Goal: Check status: Check status

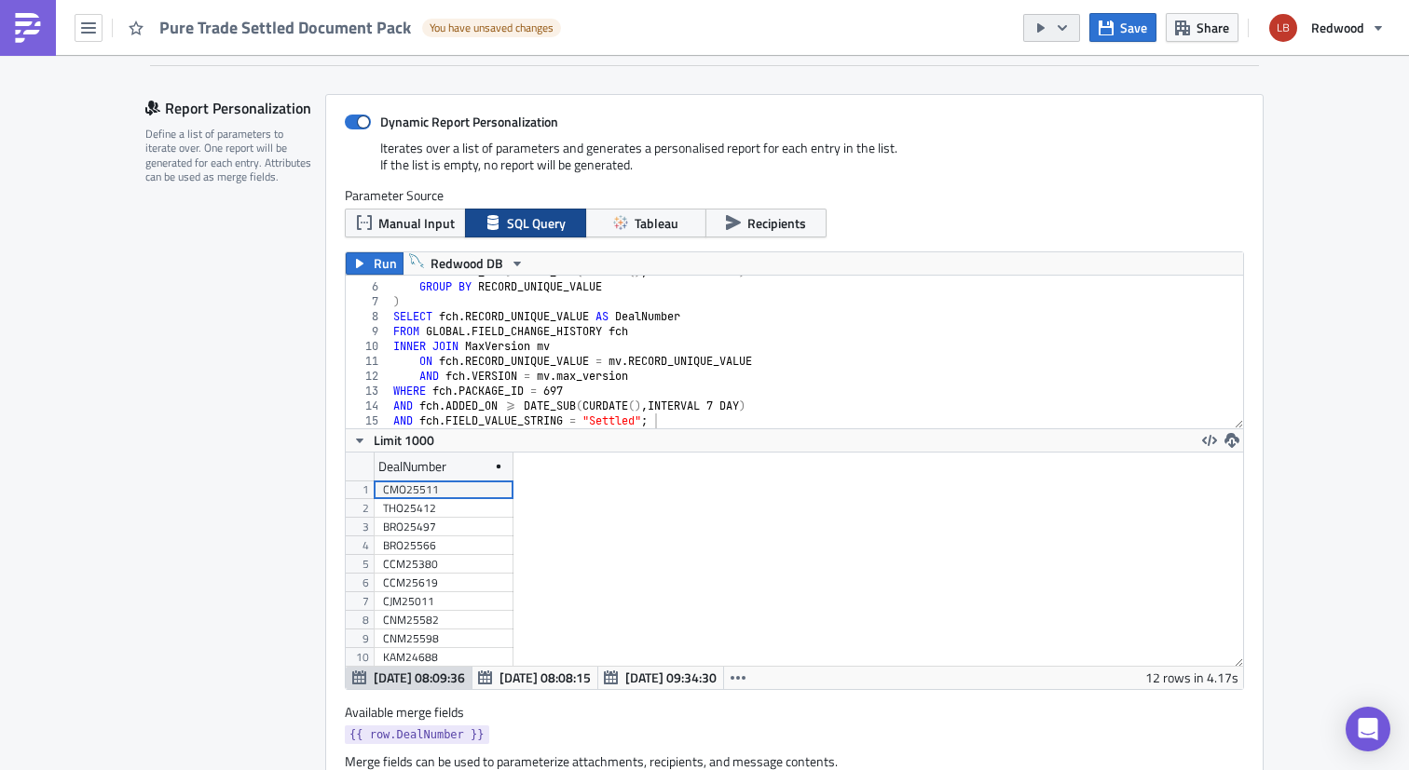
scroll to position [1, 0]
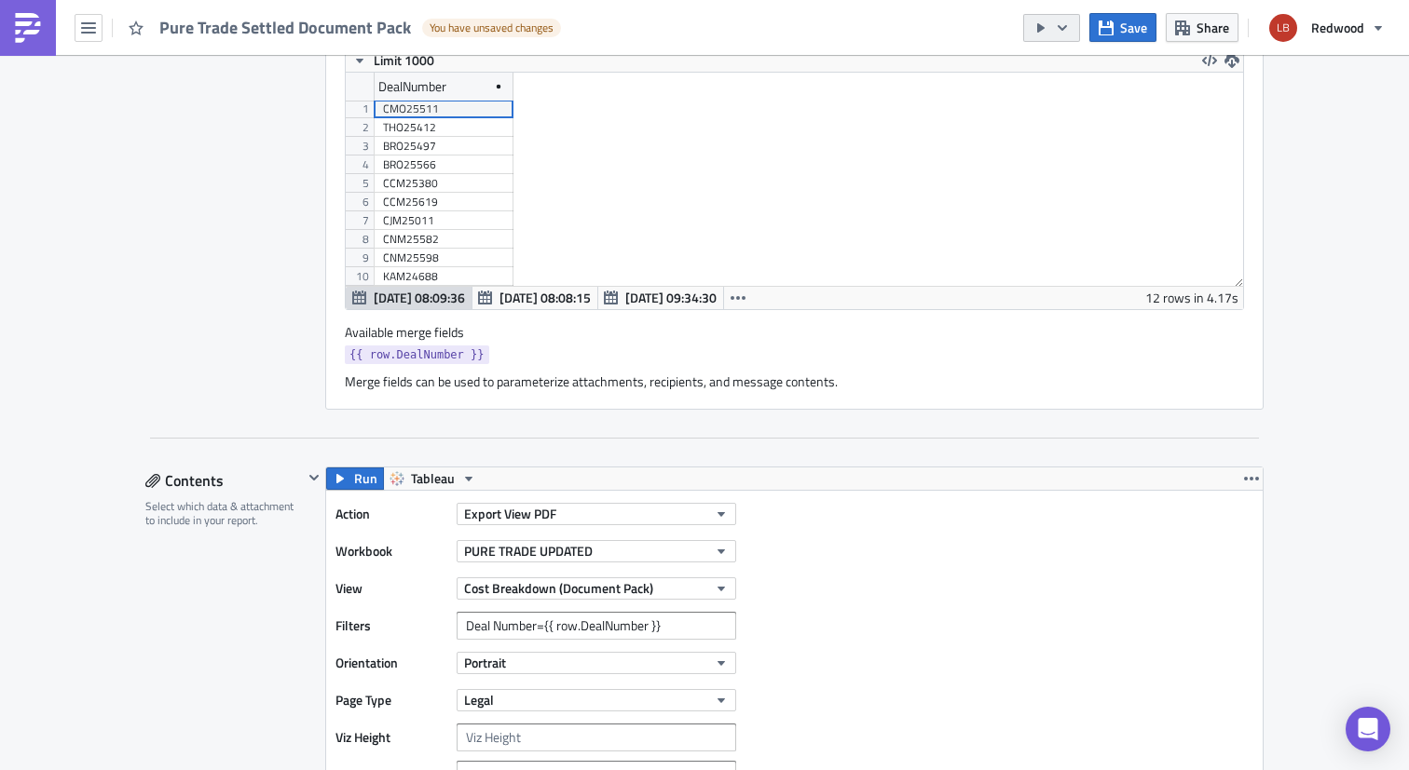
click at [1063, 32] on icon "button" at bounding box center [1062, 27] width 15 height 15
click at [1071, 93] on div "Run Report" at bounding box center [1108, 102] width 145 height 19
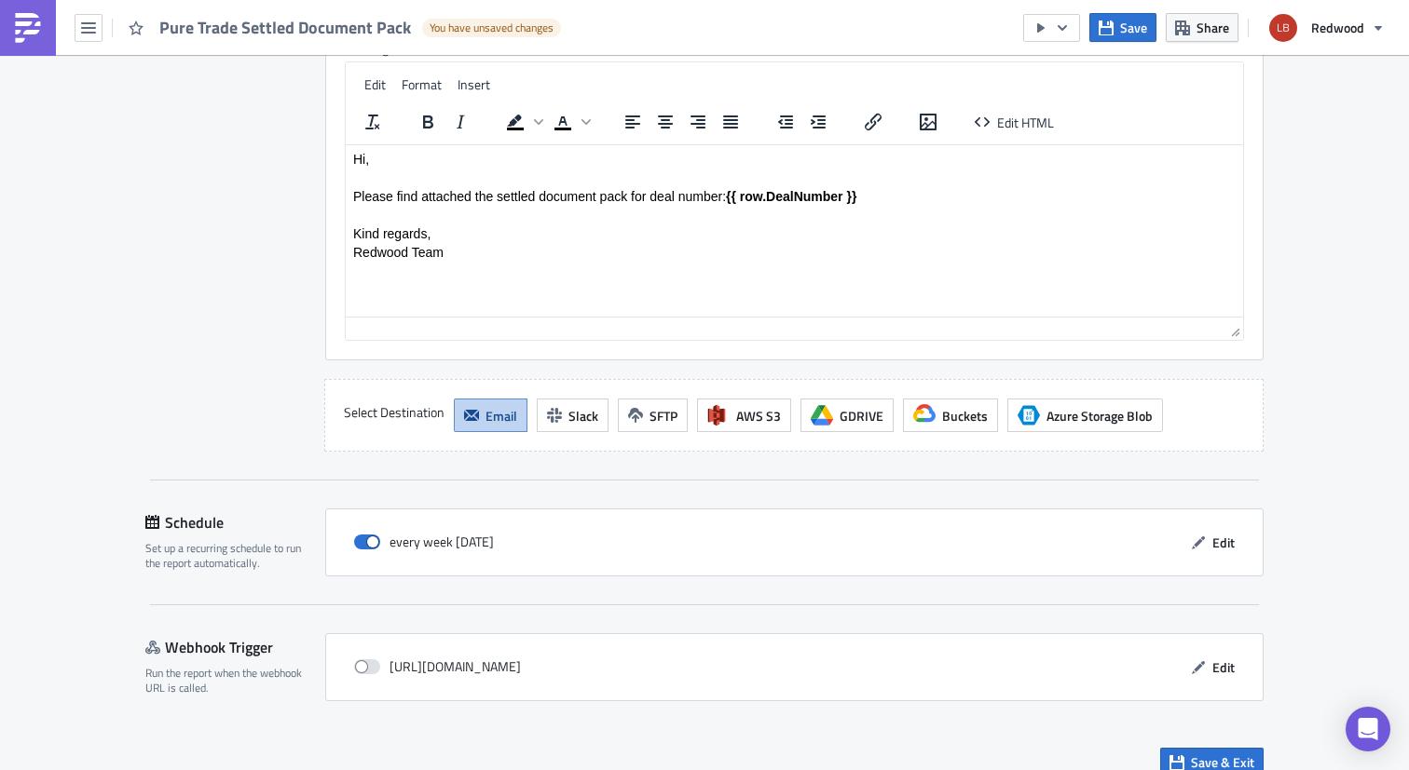
scroll to position [3431, 0]
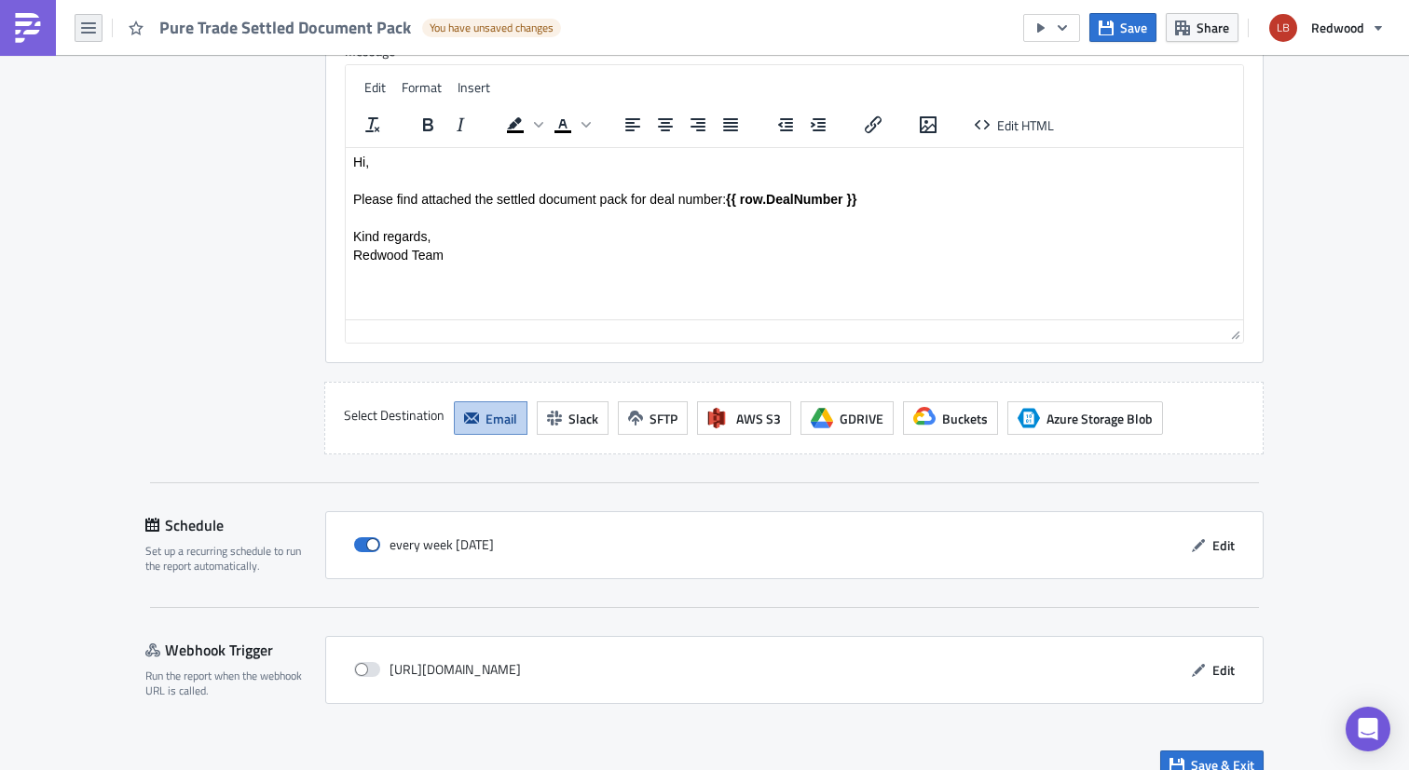
click at [89, 27] on icon "button" at bounding box center [88, 27] width 15 height 11
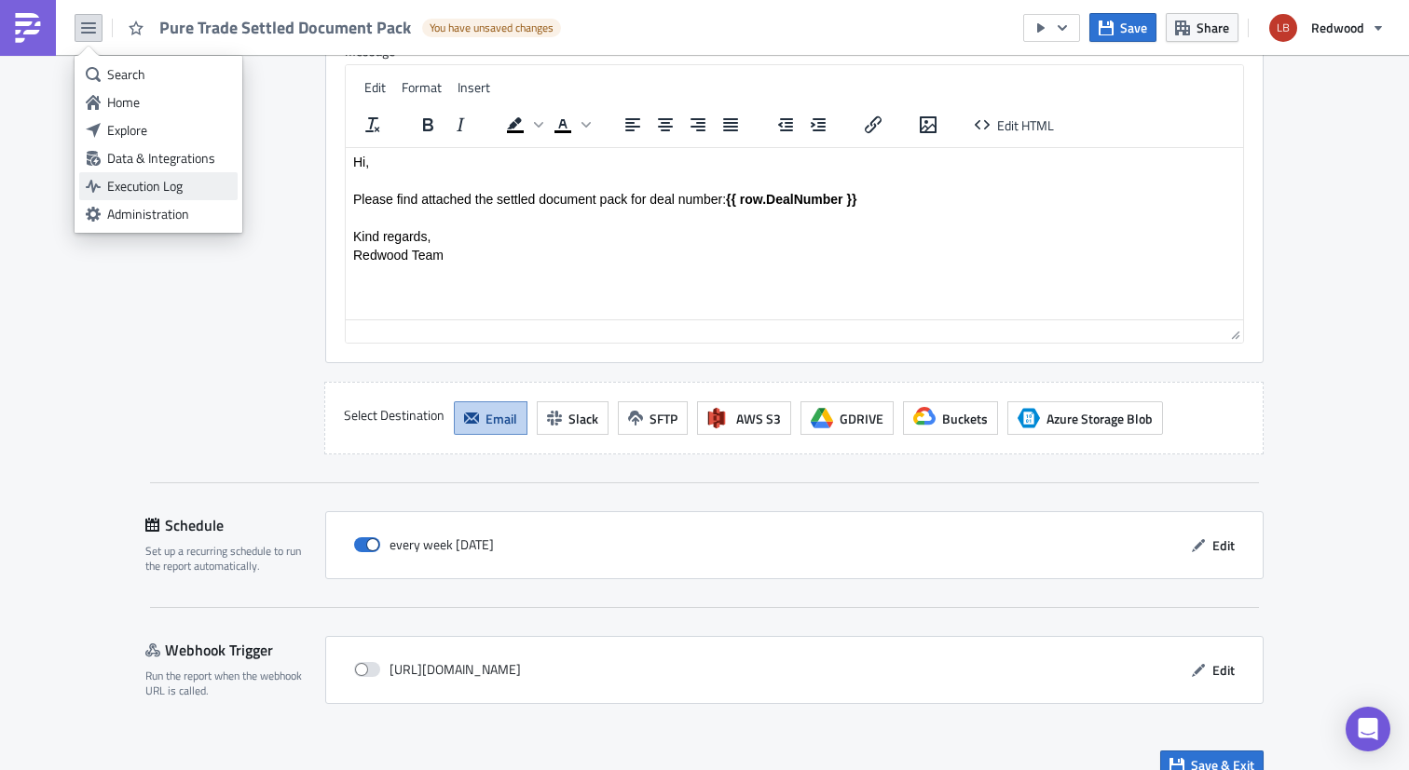
click at [186, 185] on div "Execution Log" at bounding box center [169, 186] width 124 height 19
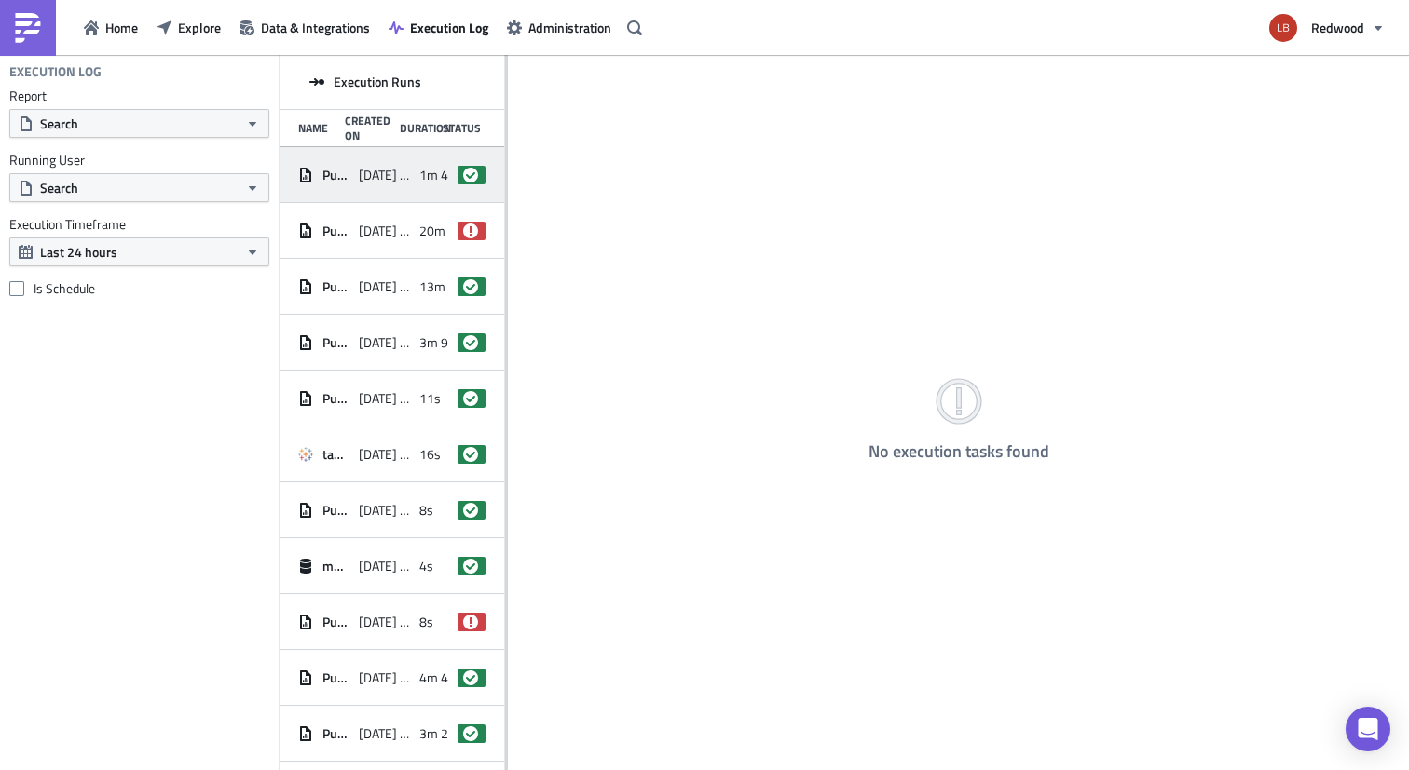
click at [367, 183] on div "[DATE] 08:31" at bounding box center [384, 175] width 51 height 34
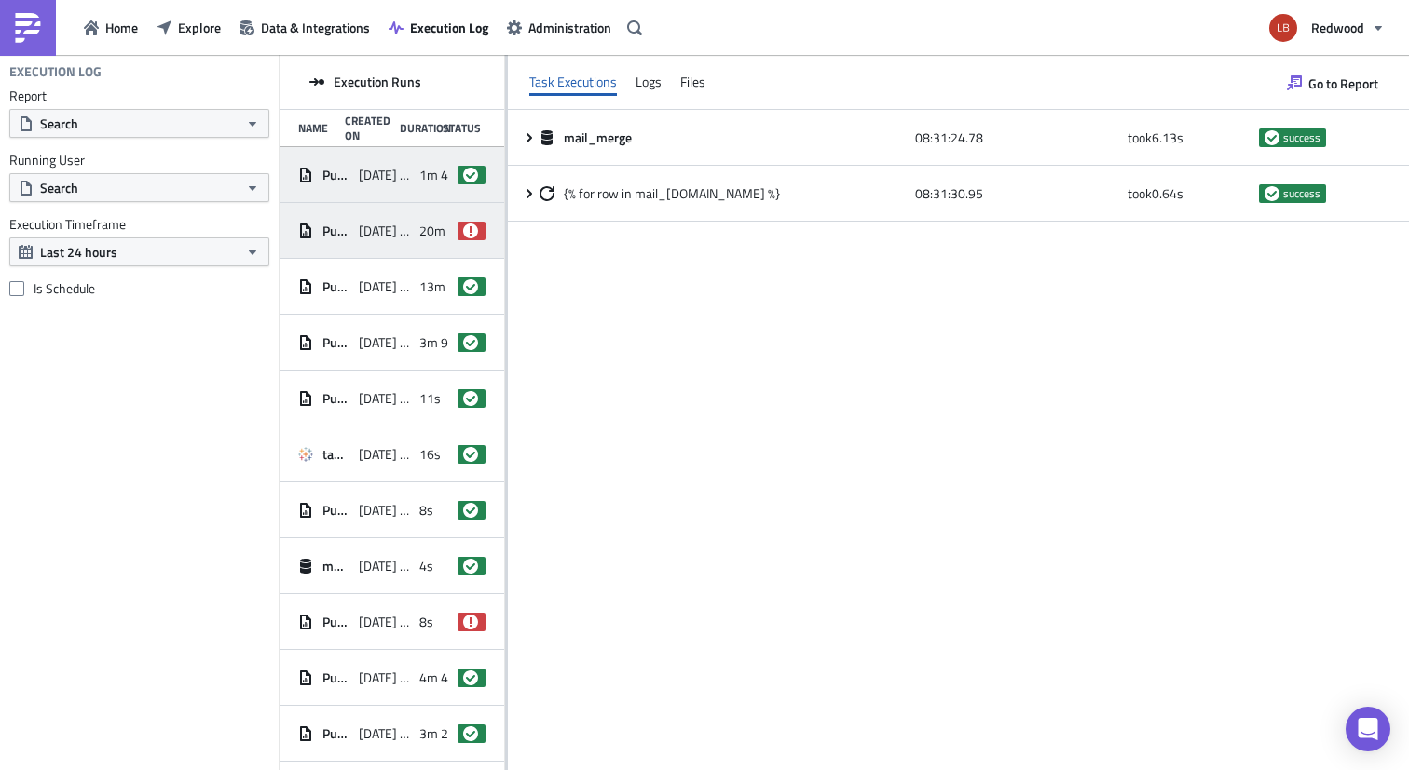
click at [394, 248] on div "Pure Trade Settled Document Pack [DATE] 08:05 20m 29s failed" at bounding box center [391, 231] width 225 height 56
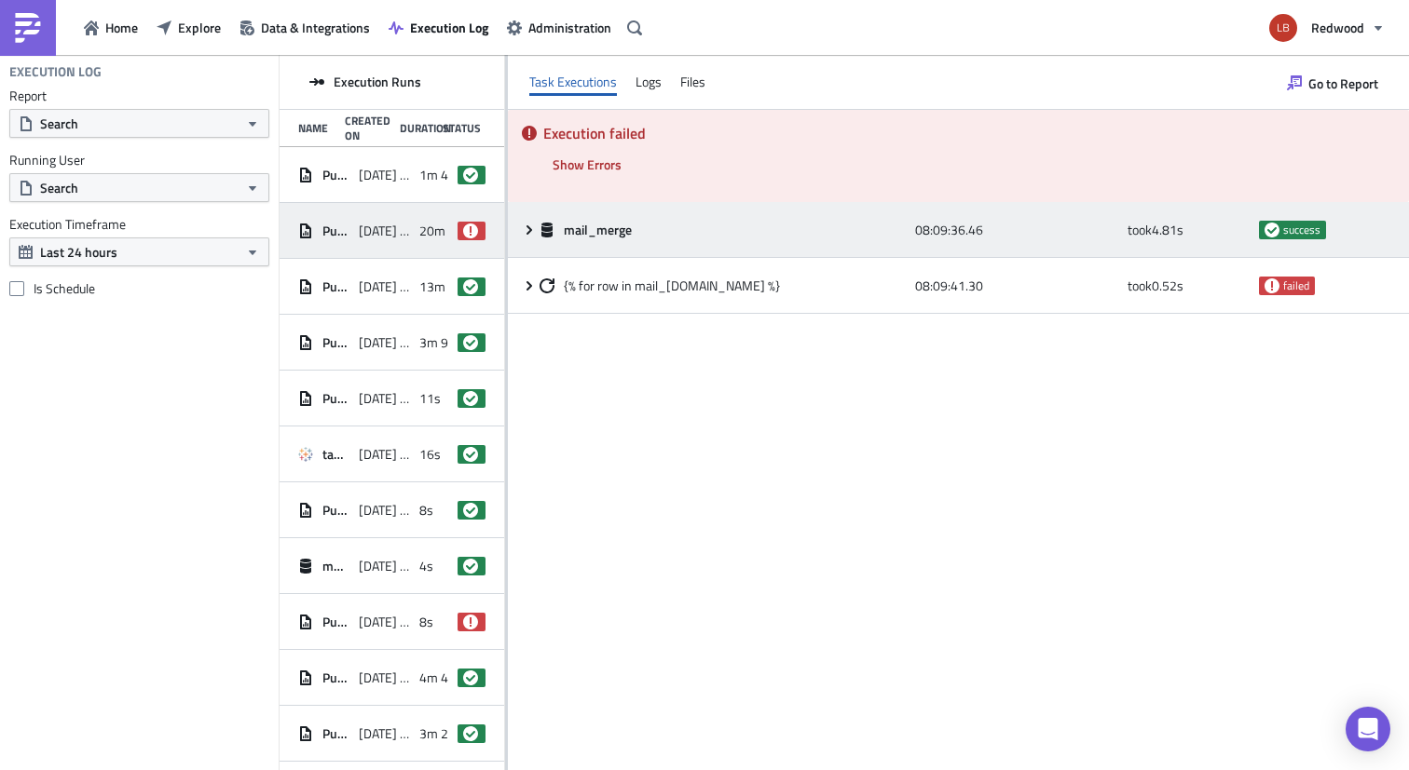
click at [536, 229] on icon at bounding box center [529, 230] width 15 height 15
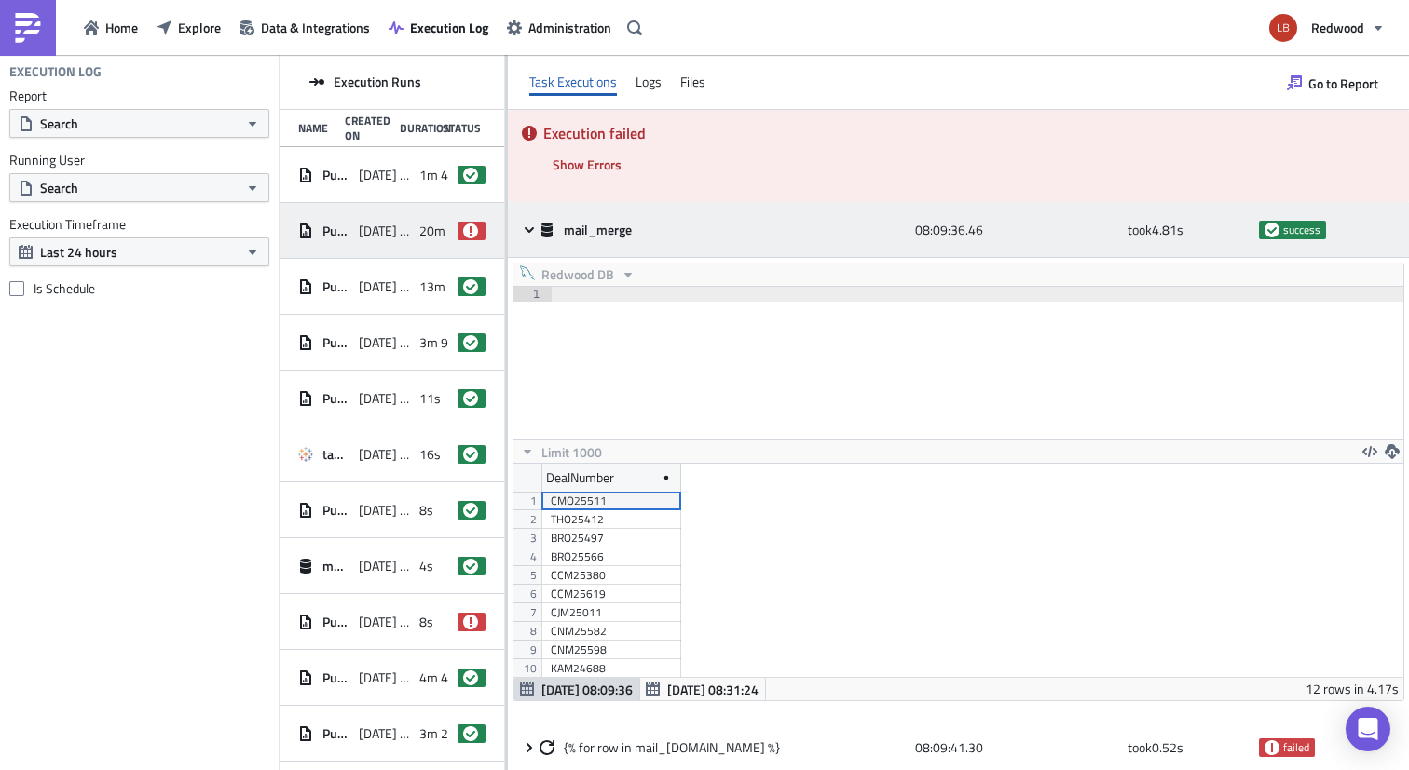
scroll to position [213, 875]
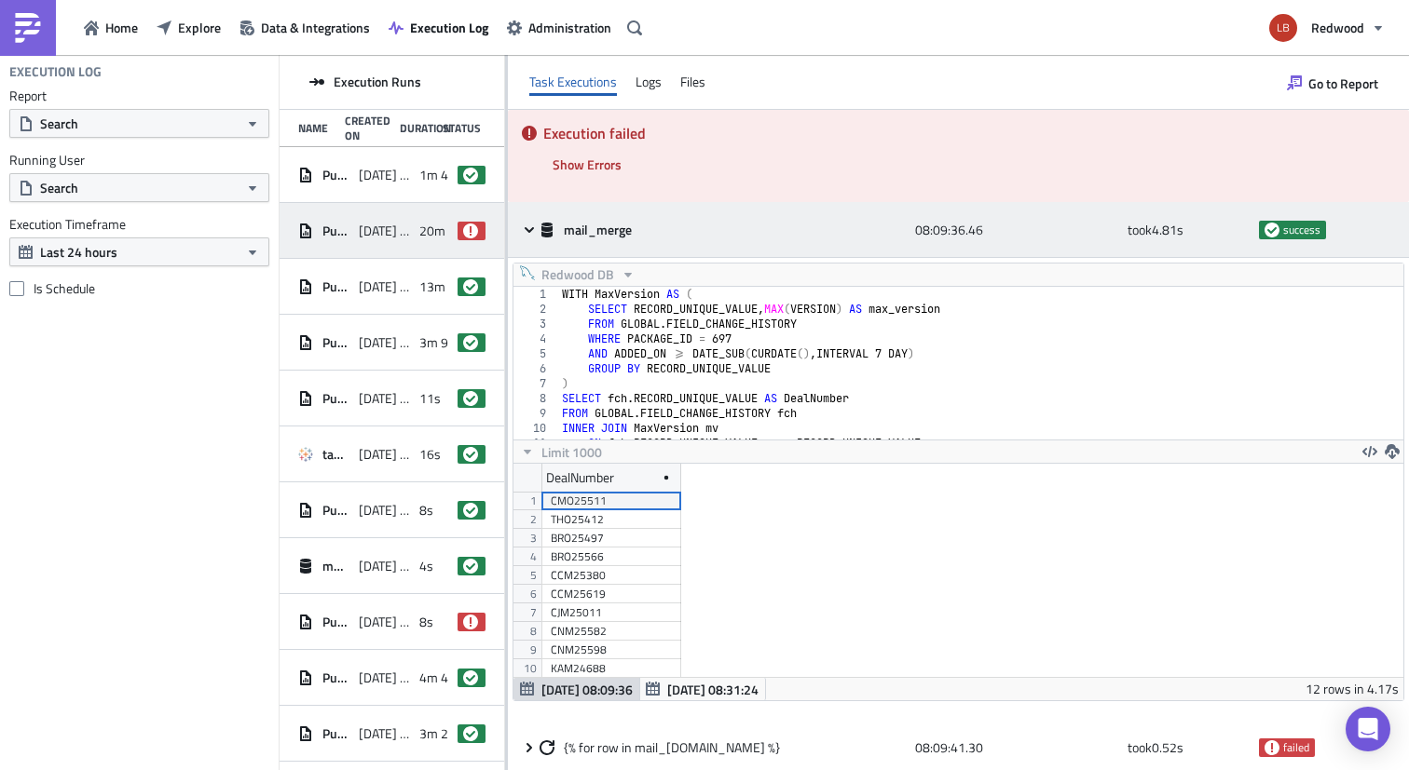
click at [536, 229] on icon at bounding box center [529, 230] width 15 height 15
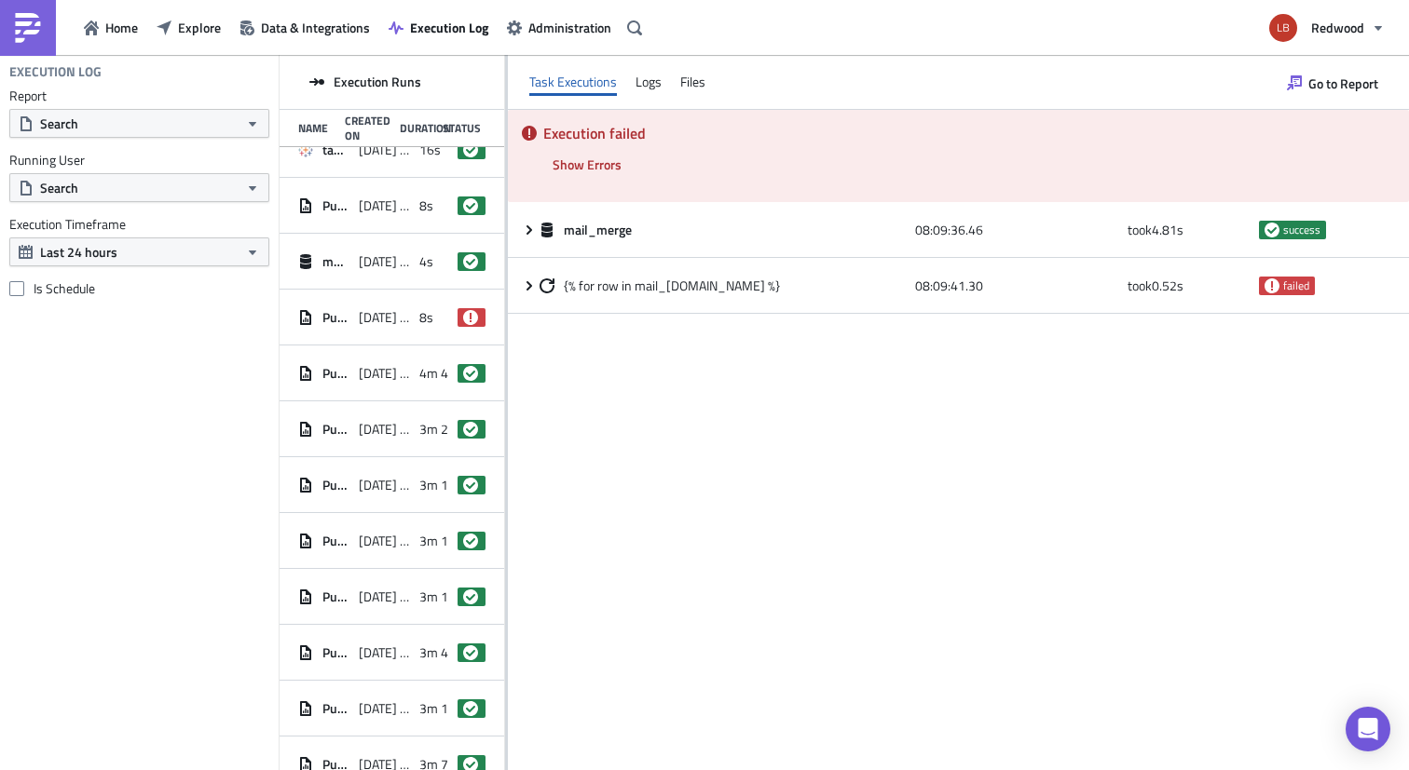
scroll to position [0, 0]
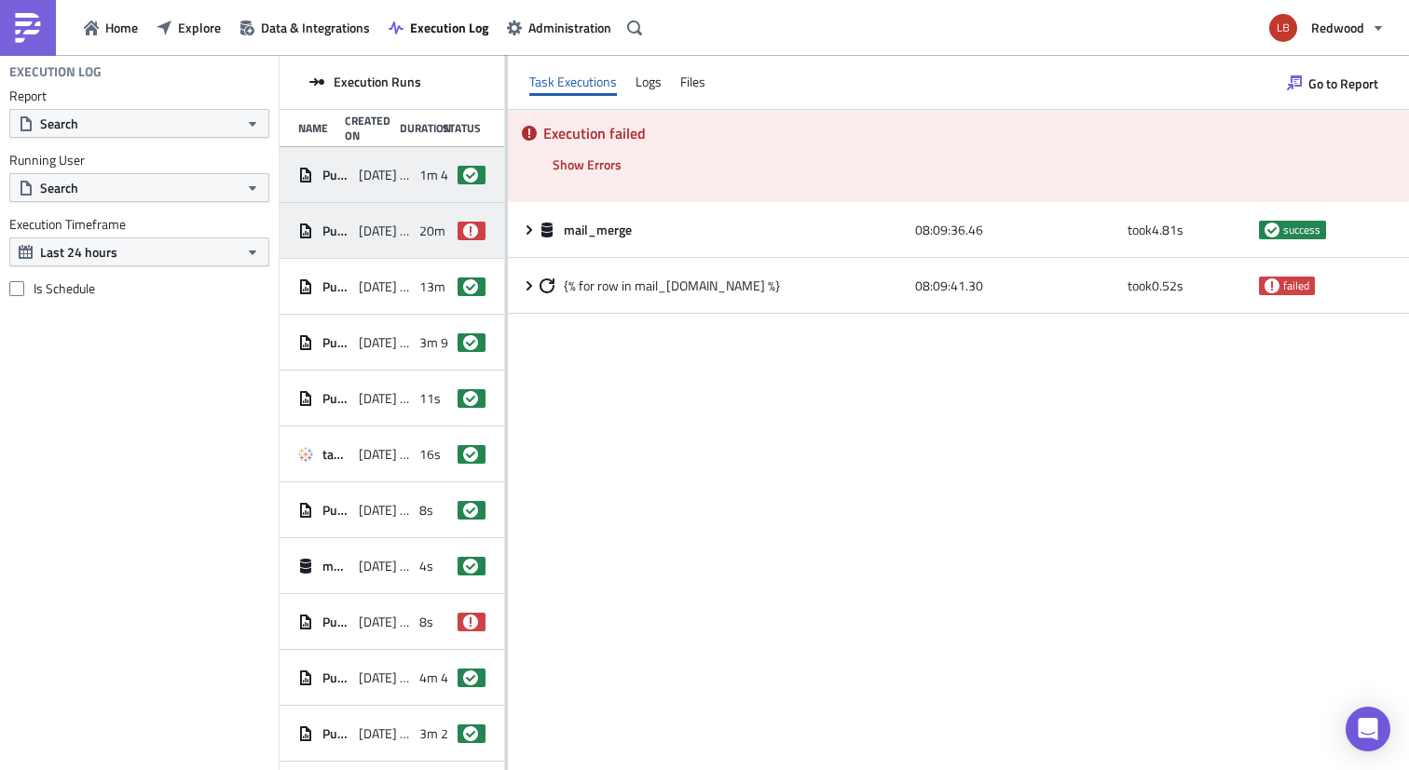
click at [384, 181] on span "2025-09-29 08:31" at bounding box center [384, 175] width 51 height 17
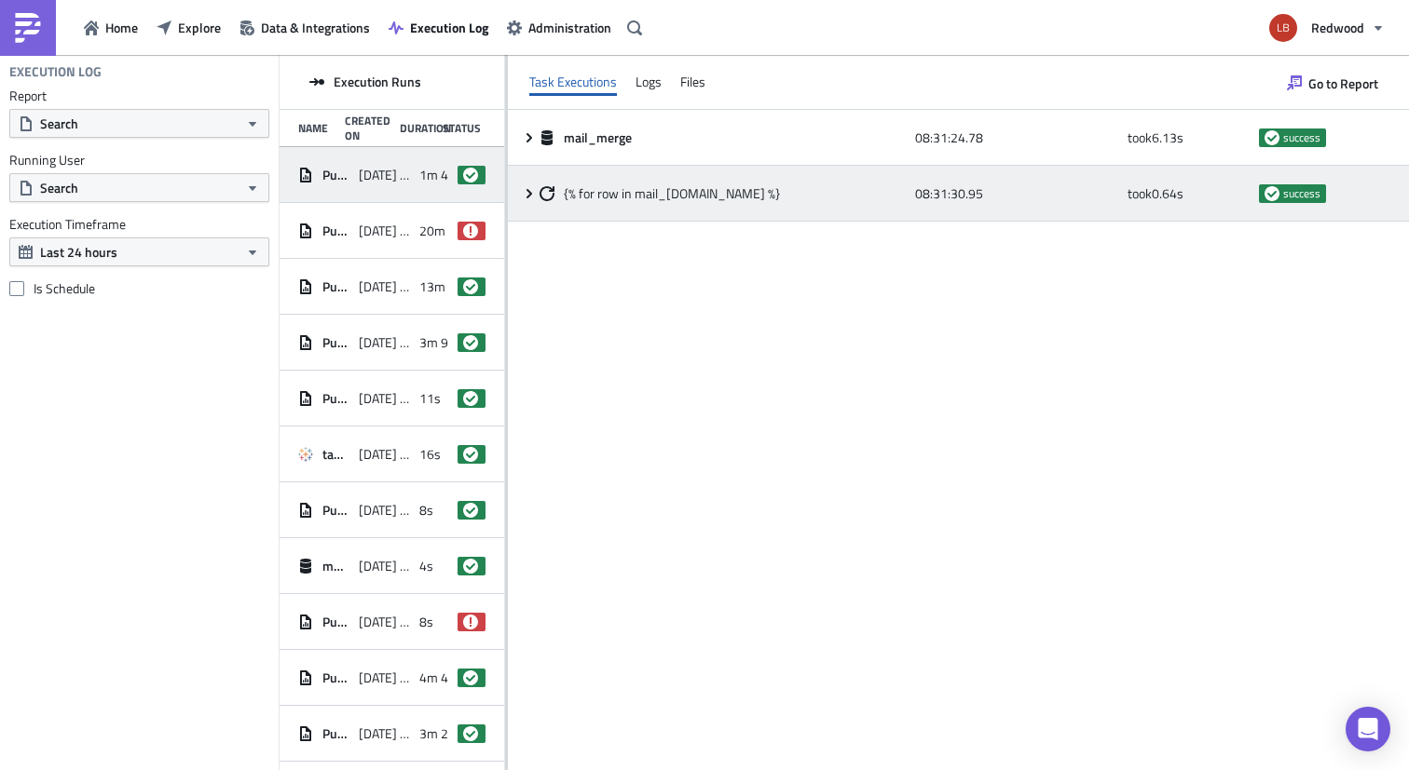
click at [532, 197] on icon at bounding box center [529, 193] width 15 height 15
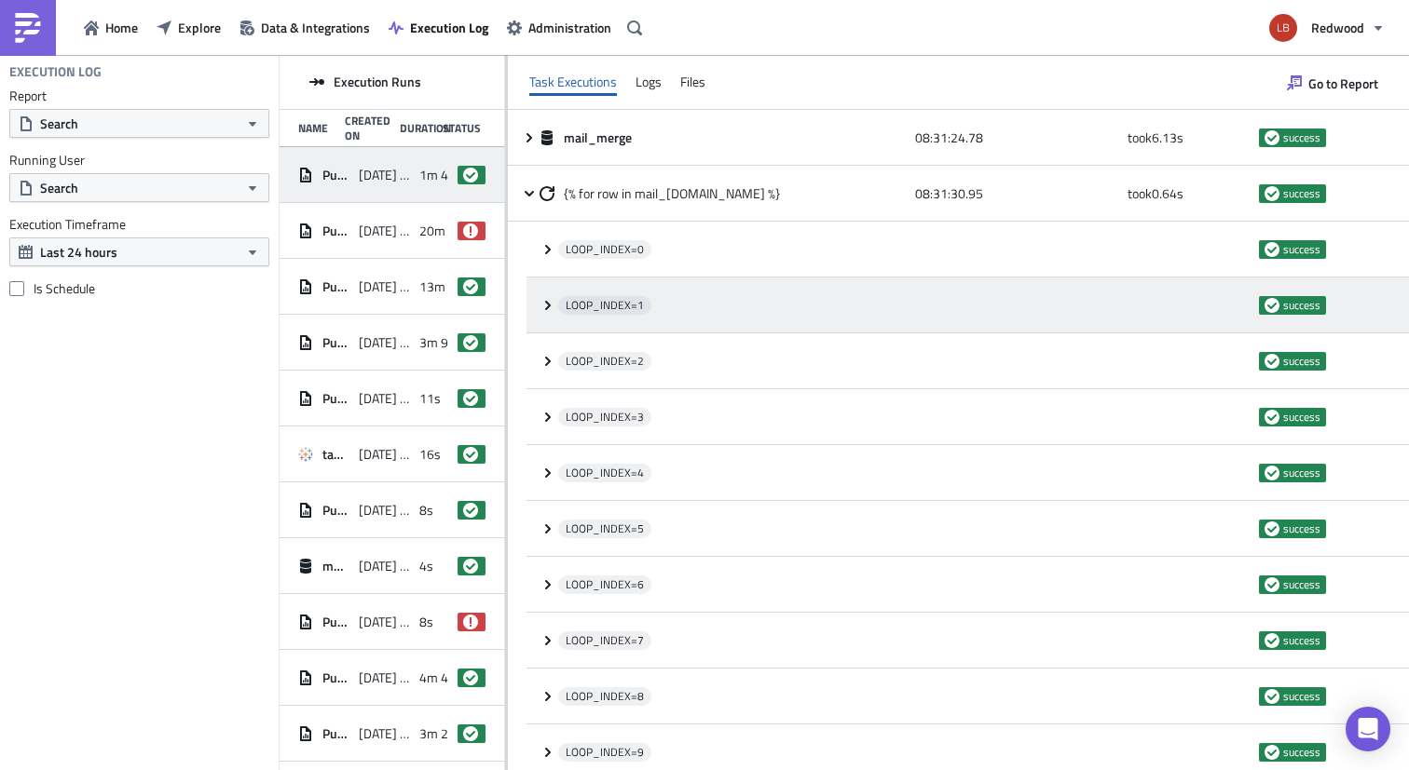
scroll to position [123, 0]
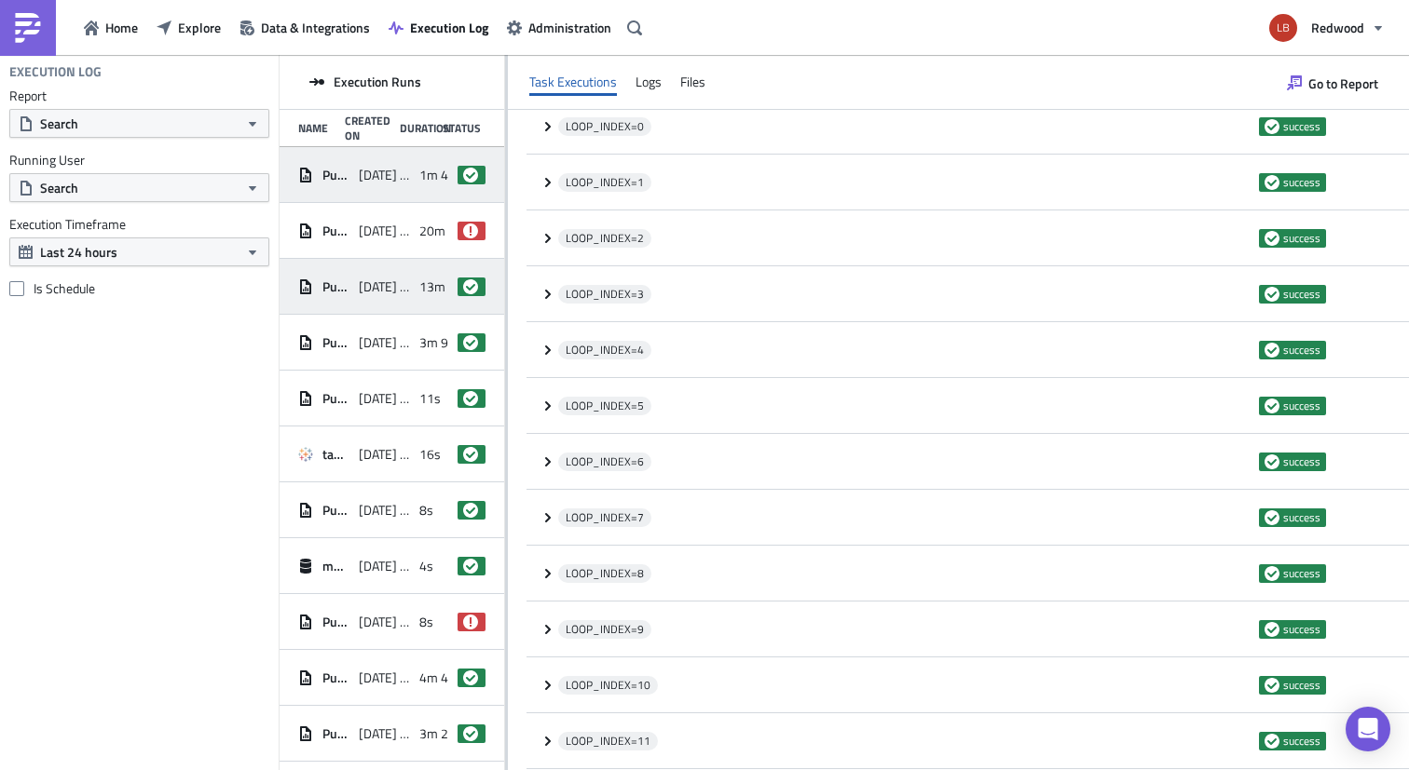
click at [337, 284] on span "Pure Trade Settled Document Pack" at bounding box center [335, 287] width 27 height 17
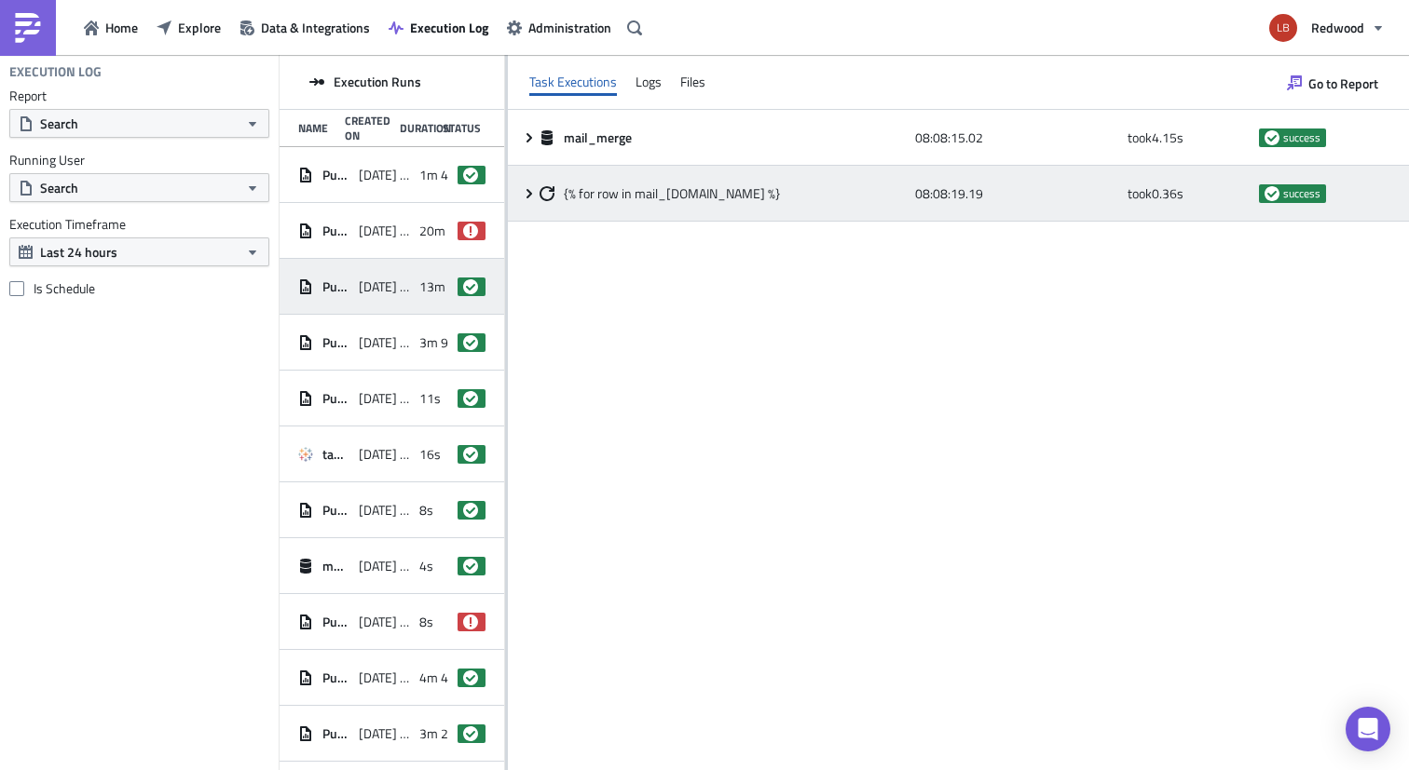
click at [553, 197] on icon at bounding box center [546, 193] width 15 height 15
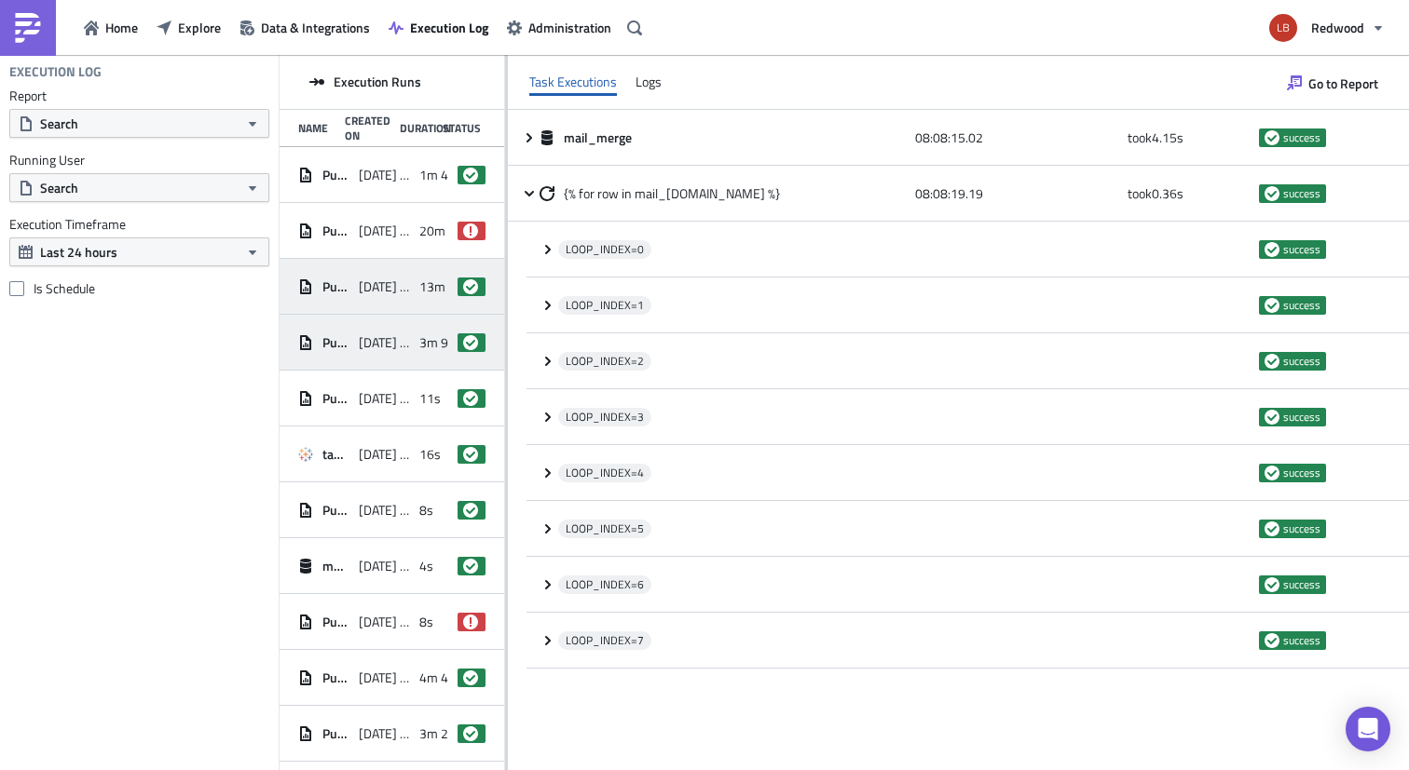
click at [378, 337] on span "2025-09-17 09:34" at bounding box center [384, 342] width 51 height 17
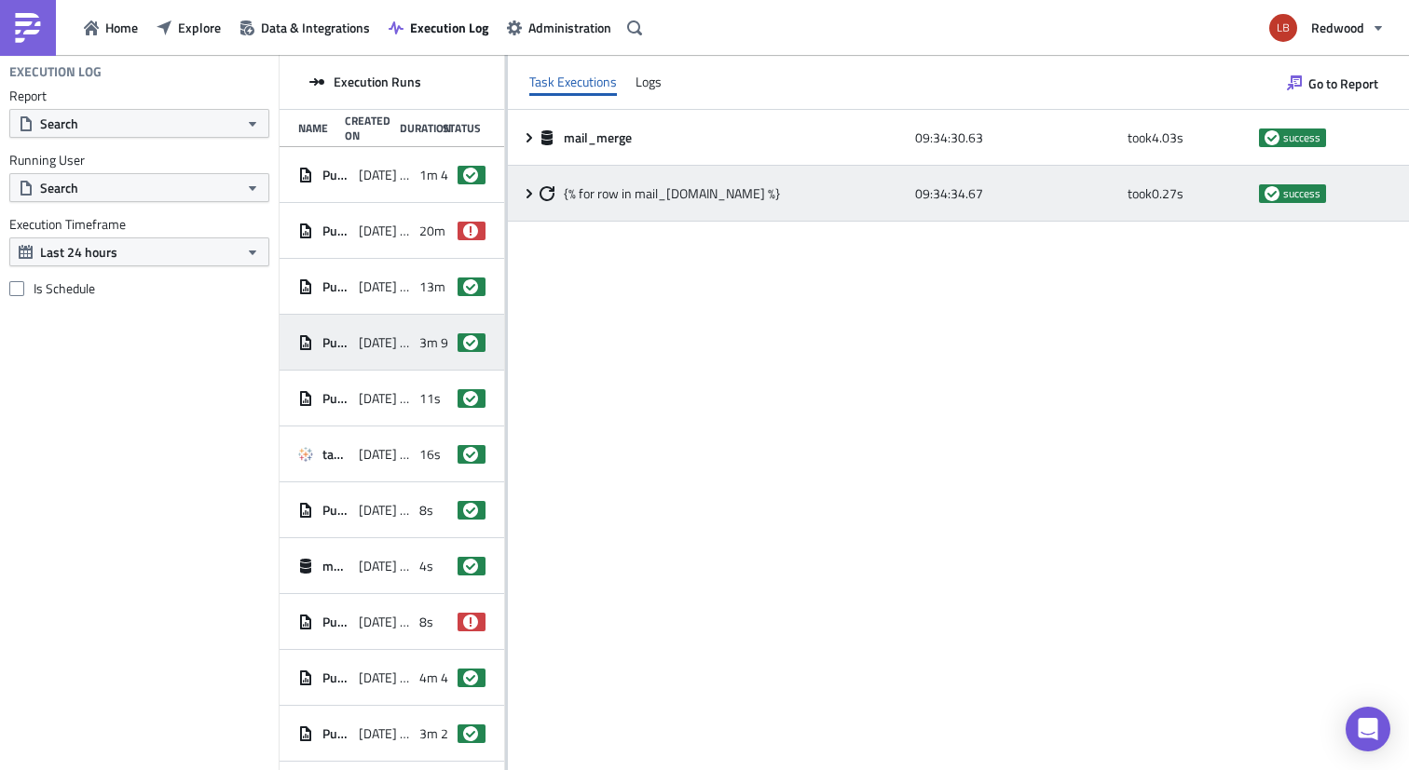
click at [569, 192] on span "{% for row in mail_merge.data %}" at bounding box center [672, 193] width 216 height 17
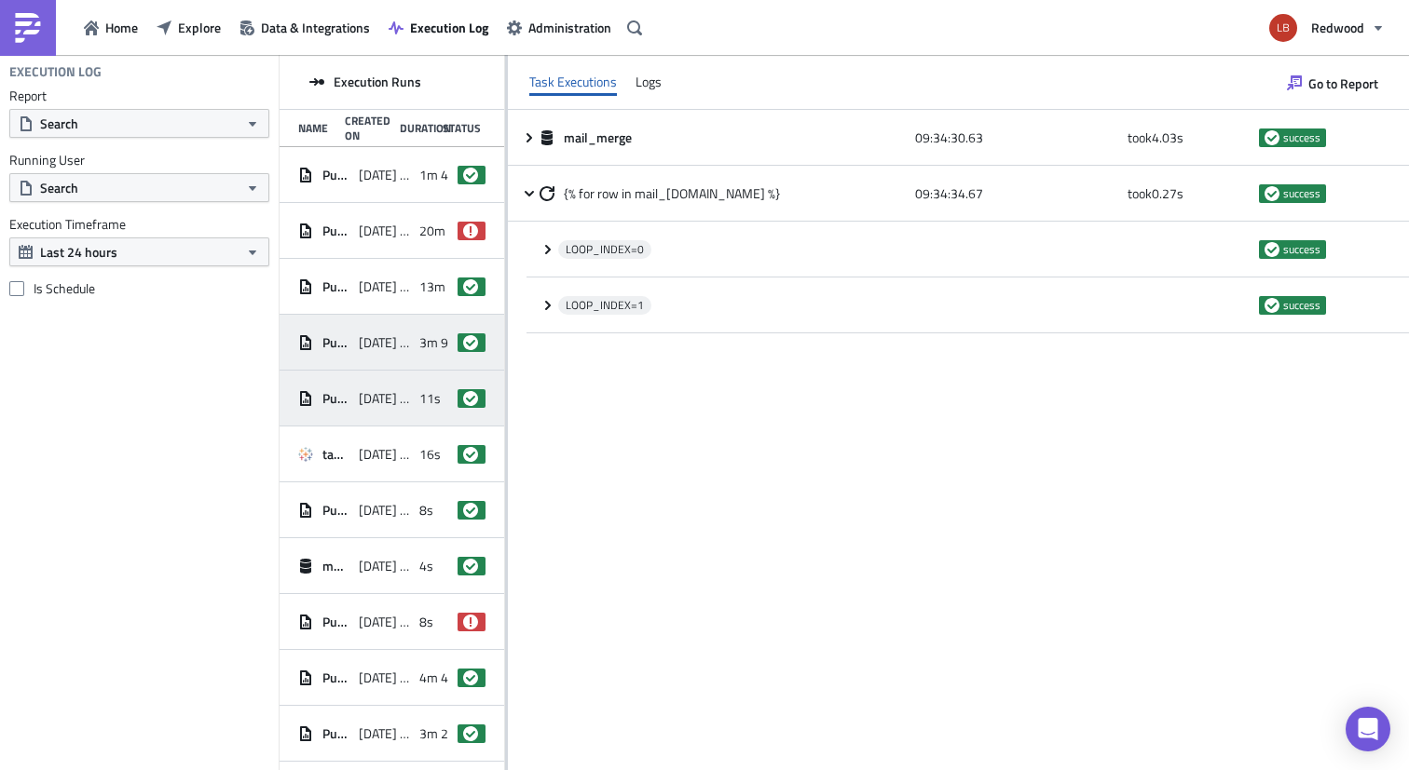
click at [401, 421] on div "Pure Trade Settled Document Pack 2025-09-16 10:07 11s success" at bounding box center [391, 399] width 225 height 56
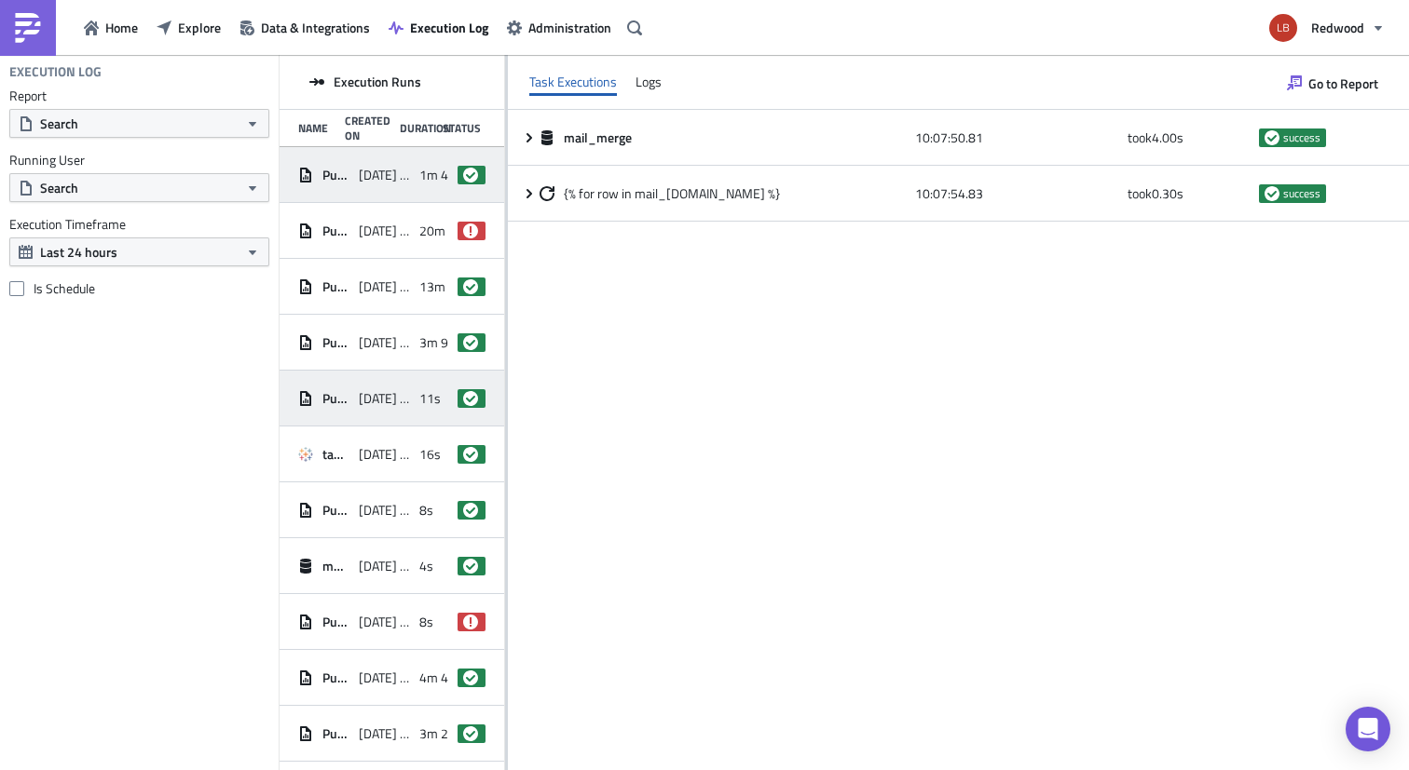
click at [402, 196] on div "Pure Trade Settled Document Pack 2025-09-29 08:31 1m 44s success" at bounding box center [391, 175] width 225 height 56
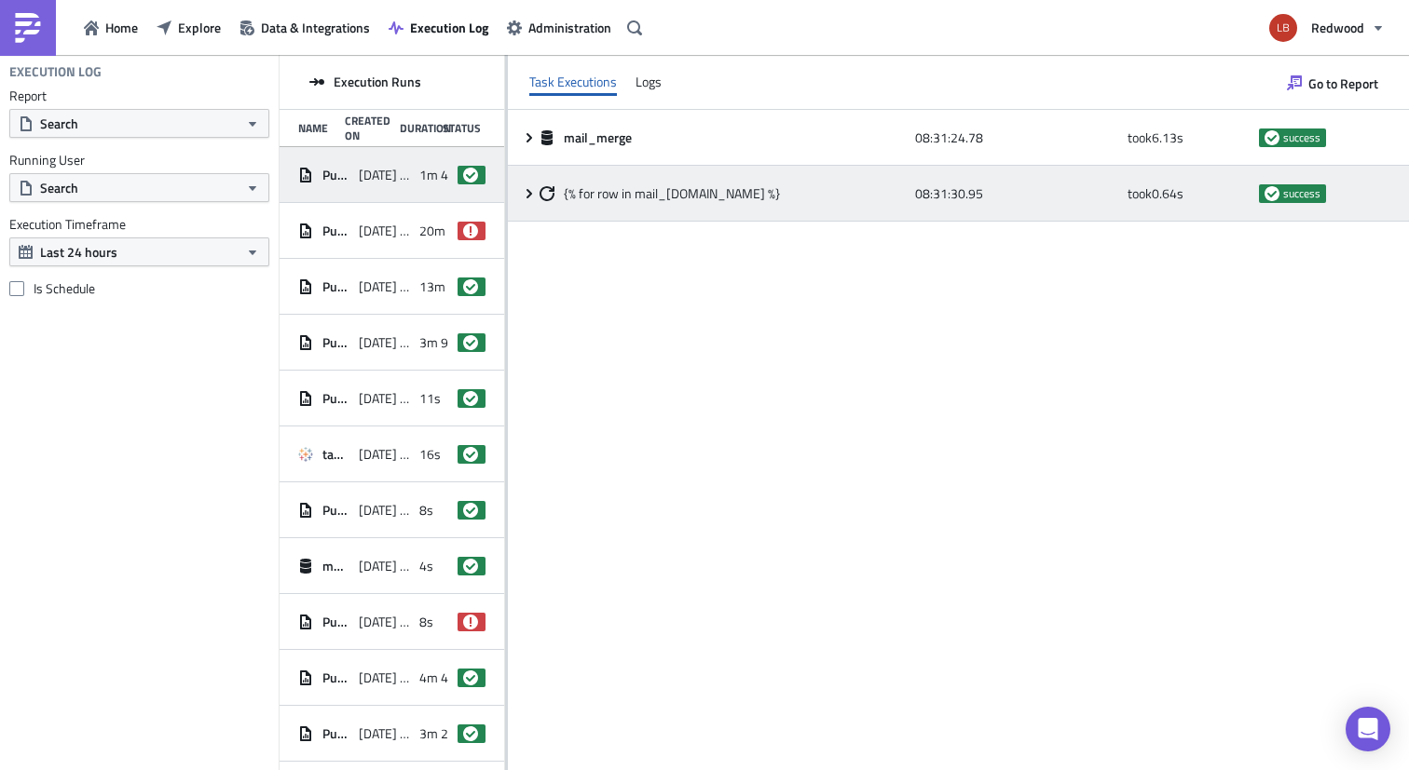
click at [549, 168] on div "{% for row in mail_merge.data %} 08:31:30.95 took 0.64 s success" at bounding box center [958, 194] width 901 height 56
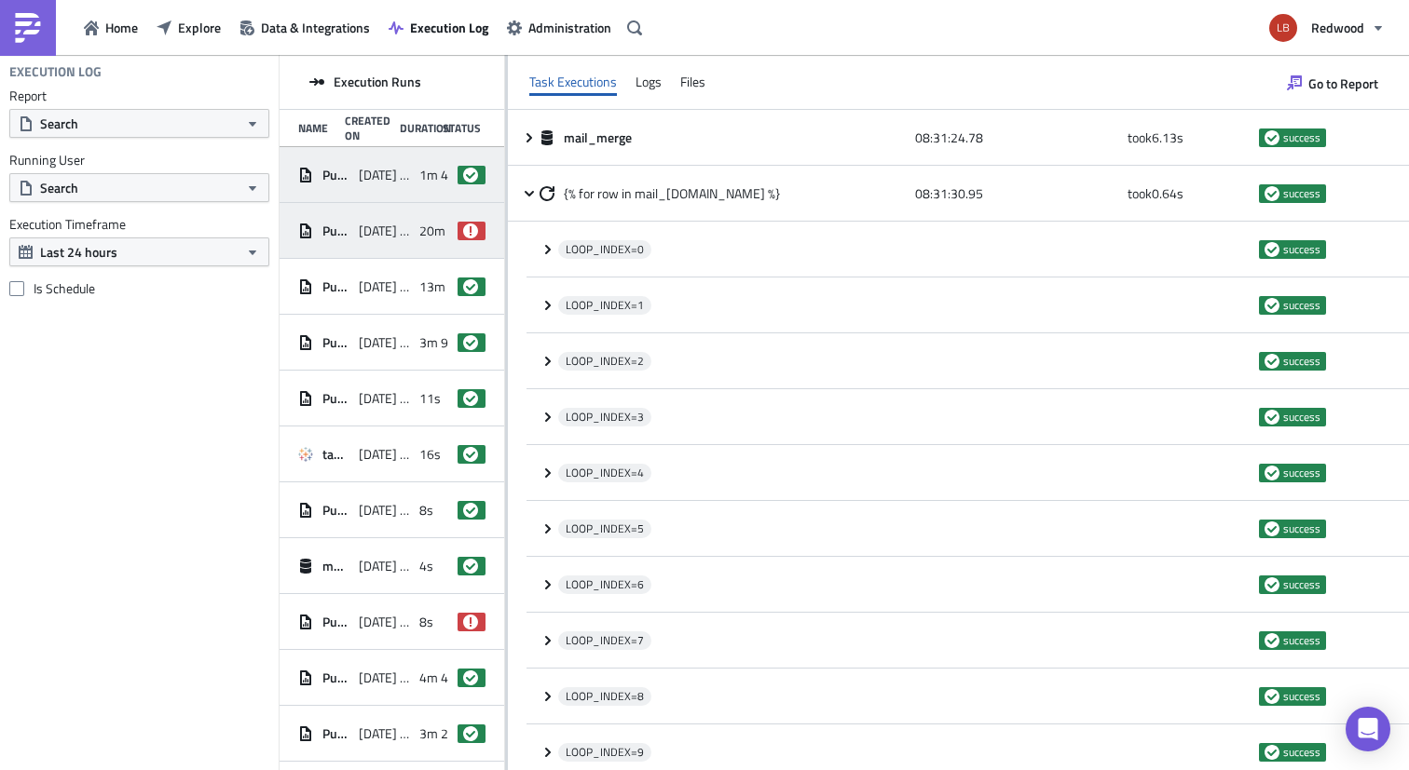
click at [404, 227] on div "Pure Trade Settled Document Pack 2025-09-29 08:05 20m 29s failed" at bounding box center [391, 231] width 225 height 56
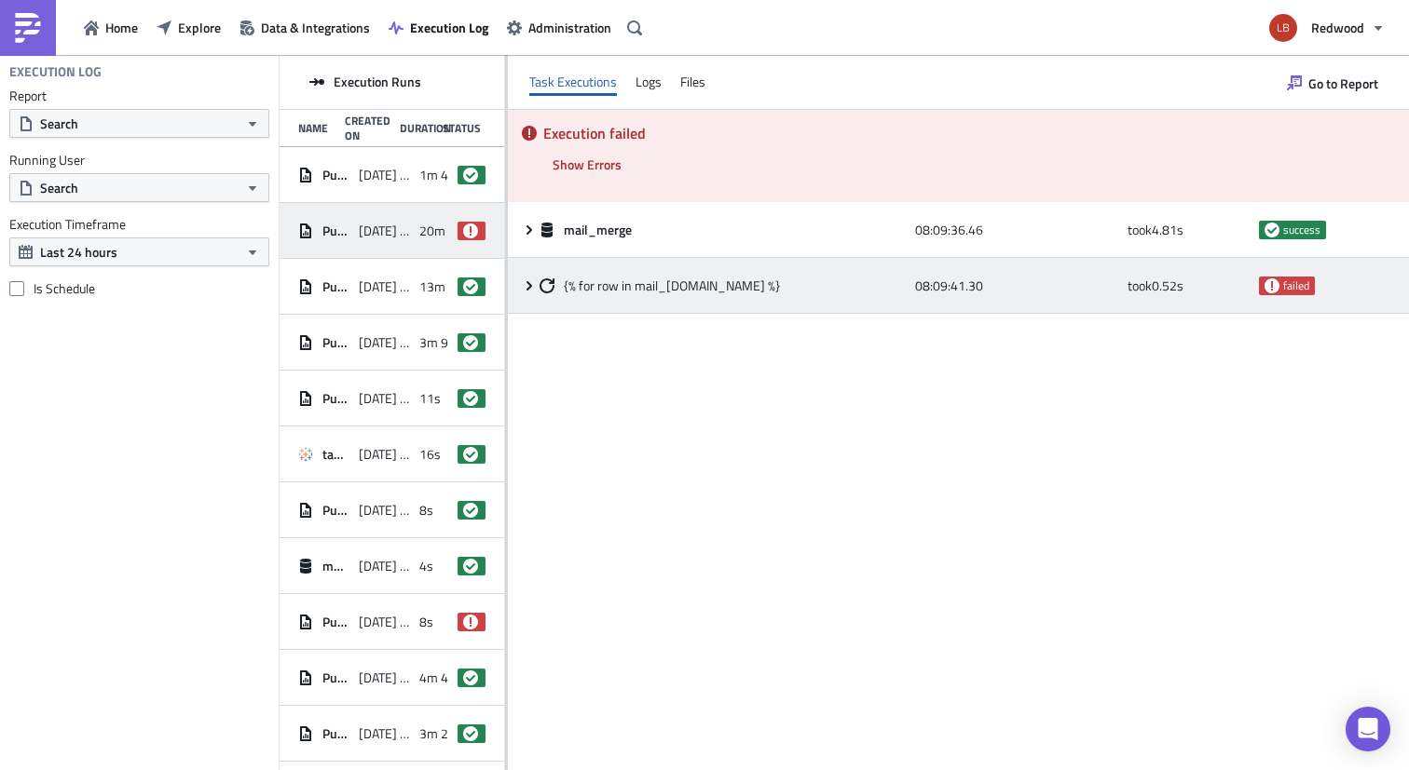
click at [668, 304] on div "{% for row in mail_merge.data %} 08:09:41.30 took 0.52 s failed" at bounding box center [958, 286] width 901 height 56
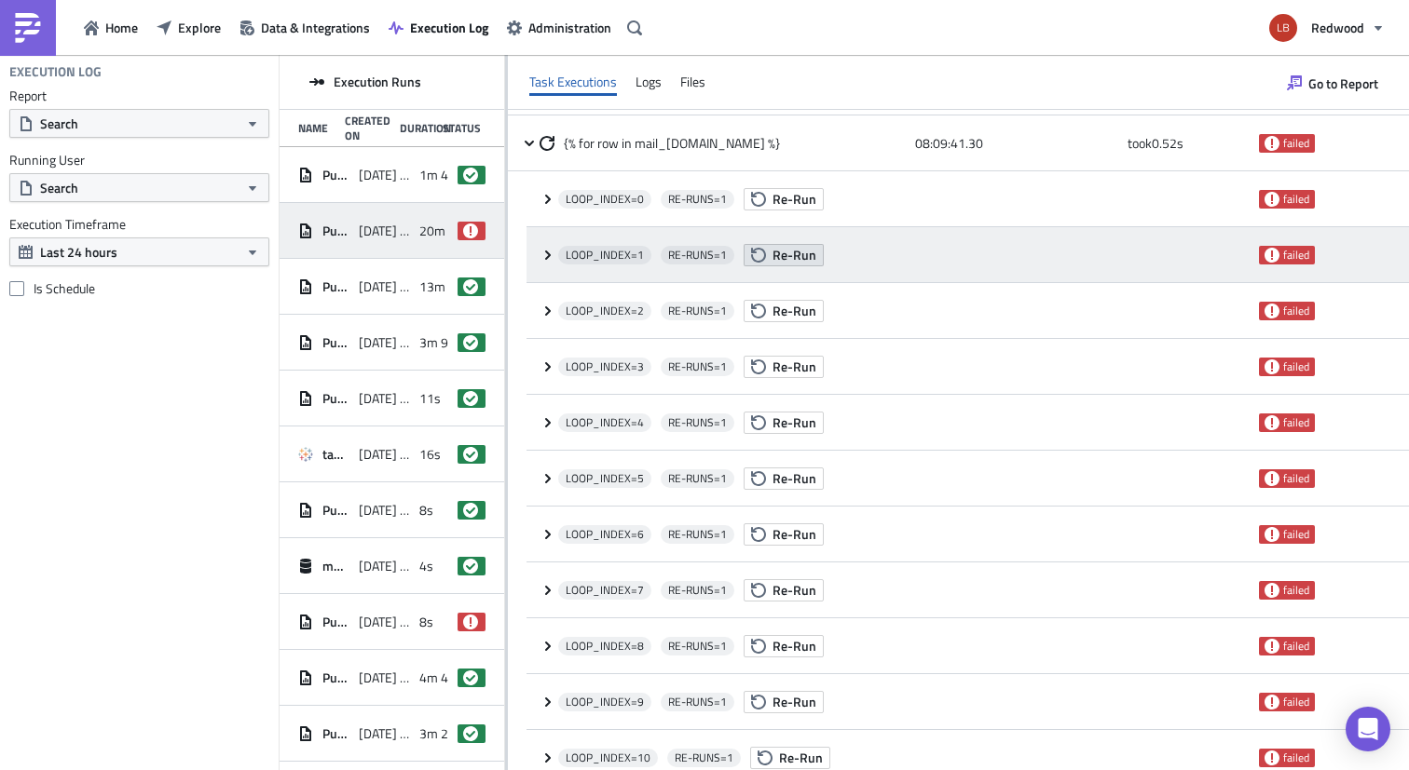
scroll to position [0, 0]
